Goal: Entertainment & Leisure: Consume media (video, audio)

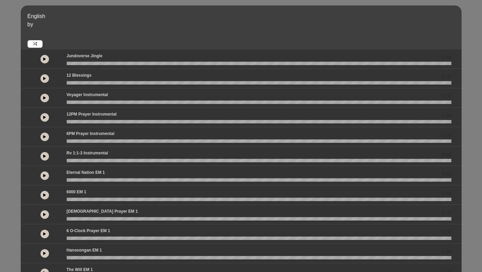
click at [46, 57] on button at bounding box center [45, 59] width 9 height 9
click at [46, 61] on button at bounding box center [45, 59] width 9 height 9
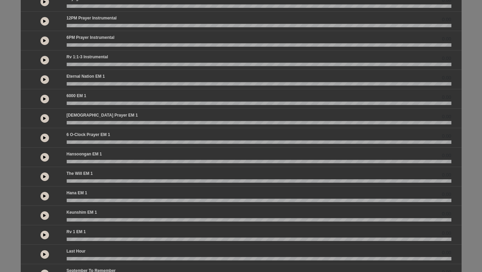
scroll to position [143, 0]
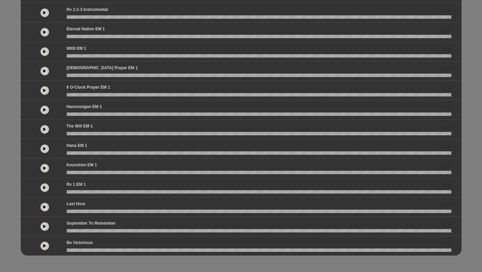
click at [43, 185] on button at bounding box center [45, 187] width 9 height 9
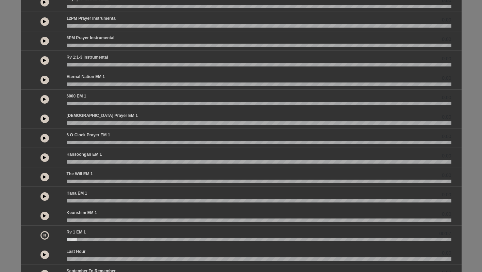
scroll to position [95, 0]
click at [46, 235] on button at bounding box center [45, 235] width 9 height 9
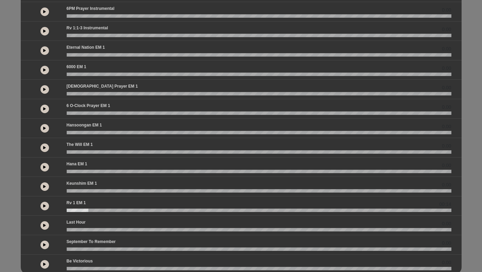
scroll to position [143, 0]
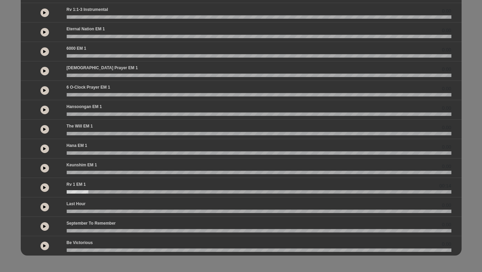
click at [43, 186] on icon at bounding box center [44, 187] width 3 height 3
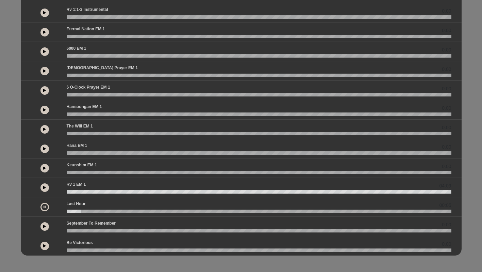
click at [47, 149] on button at bounding box center [45, 148] width 9 height 9
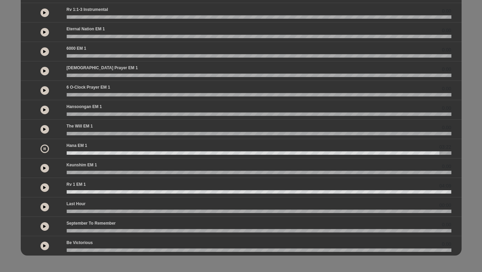
click at [47, 128] on button at bounding box center [45, 129] width 9 height 9
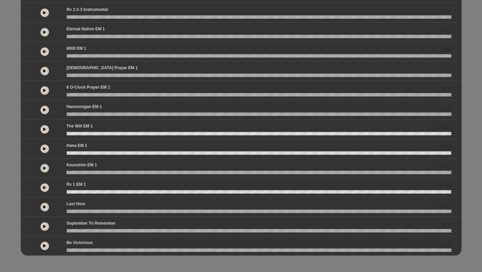
click at [44, 225] on icon at bounding box center [44, 225] width 3 height 3
click at [46, 244] on icon at bounding box center [44, 245] width 3 height 3
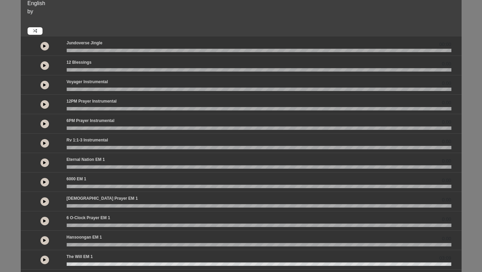
scroll to position [11, 0]
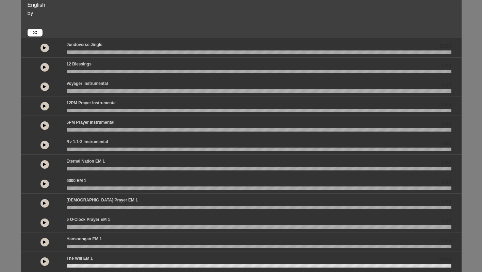
click at [45, 68] on icon at bounding box center [44, 66] width 3 height 3
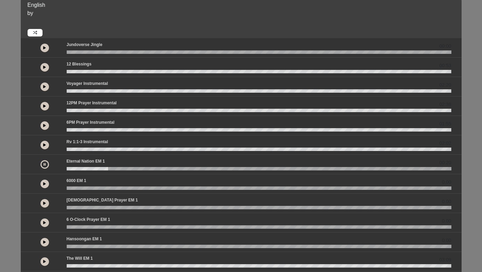
click at [47, 182] on button at bounding box center [45, 183] width 9 height 9
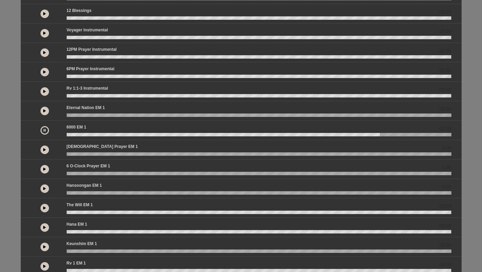
scroll to position [0, 0]
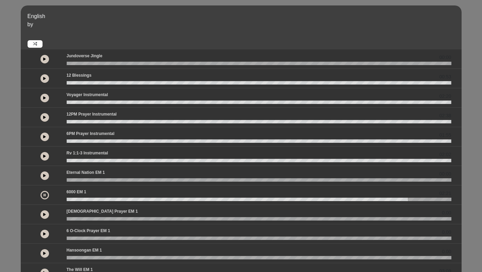
click at [79, 138] on div "6PM Prayer Instrumental 01:55" at bounding box center [259, 134] width 393 height 9
click at [46, 213] on button at bounding box center [45, 214] width 9 height 9
